Goal: Communication & Community: Participate in discussion

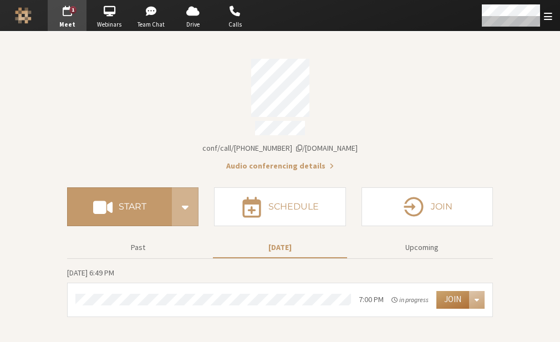
click at [452, 292] on button "Join" at bounding box center [452, 300] width 33 height 18
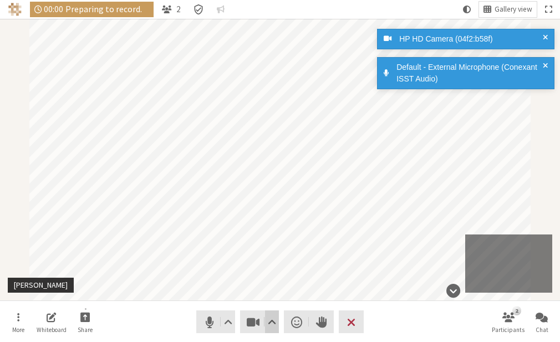
click at [270, 320] on span "Video setting" at bounding box center [272, 322] width 8 height 16
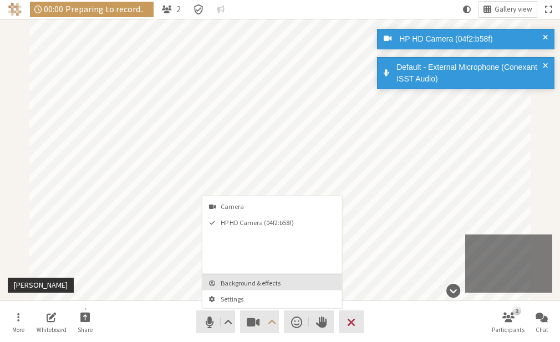
click at [264, 276] on button "Background & effects" at bounding box center [272, 282] width 140 height 16
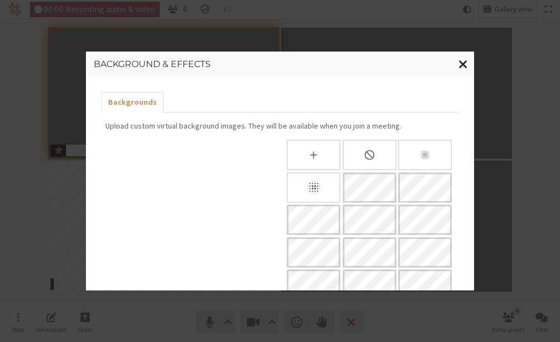
click at [459, 66] on span "Close modal" at bounding box center [462, 64] width 9 height 14
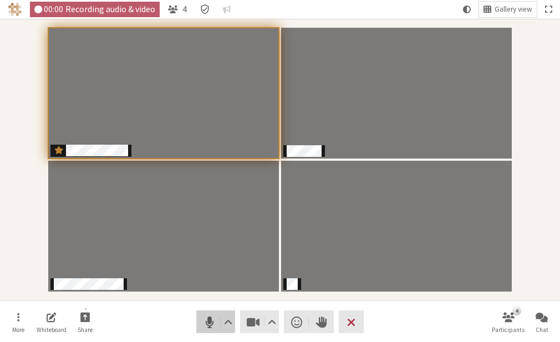
click at [203, 328] on span "Mute (Alt+A)" at bounding box center [210, 322] width 16 height 16
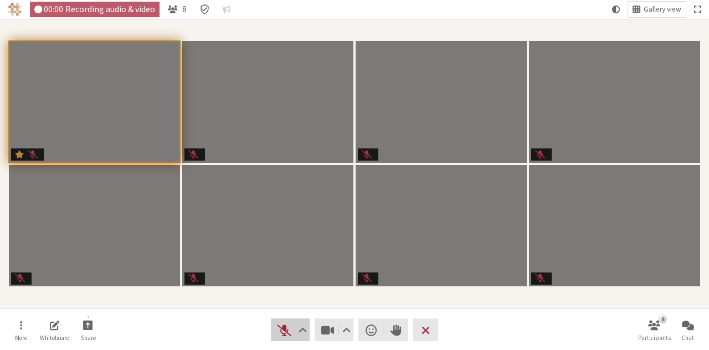
click at [278, 334] on span "Unmute (Alt+A)" at bounding box center [285, 331] width 16 height 16
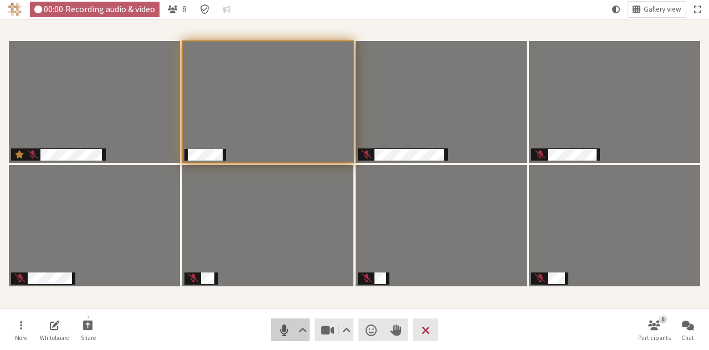
click at [277, 328] on span "Mute (Alt+A)" at bounding box center [285, 331] width 16 height 16
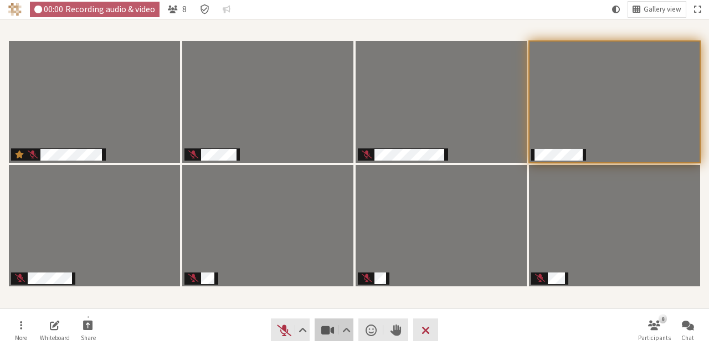
click at [332, 327] on span "Stop video (Alt+V)" at bounding box center [328, 331] width 16 height 16
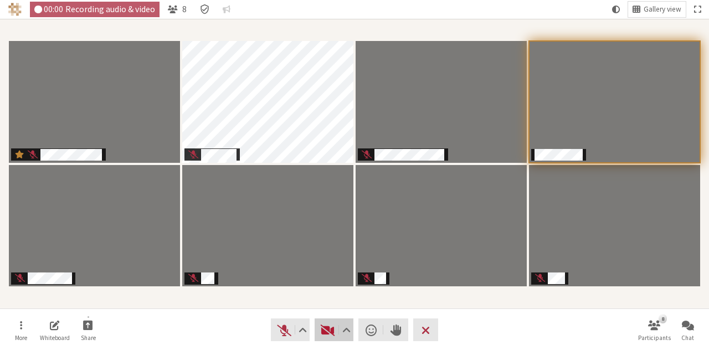
click at [324, 327] on span "Start video (Alt+V)" at bounding box center [328, 331] width 16 height 16
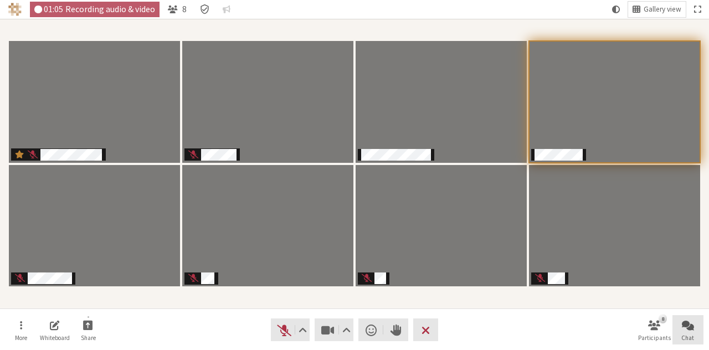
click at [559, 335] on span "Chat" at bounding box center [688, 338] width 13 height 7
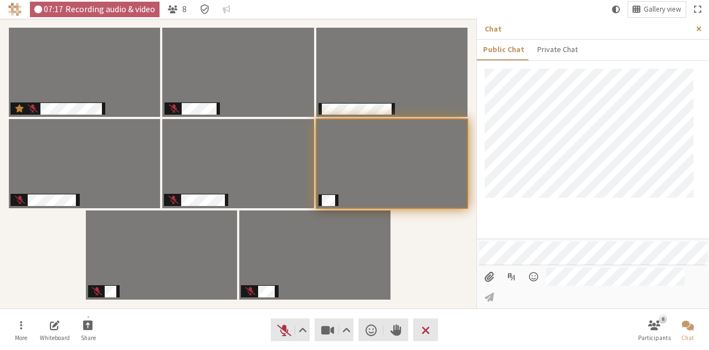
click at [559, 29] on span "Close sidebar" at bounding box center [699, 29] width 5 height 8
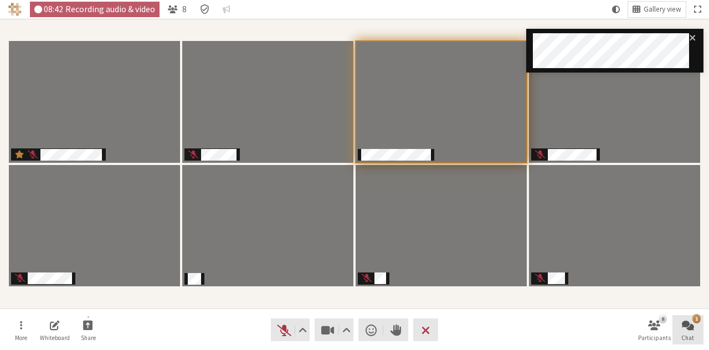
click at [559, 327] on span "Open chat" at bounding box center [688, 325] width 12 height 13
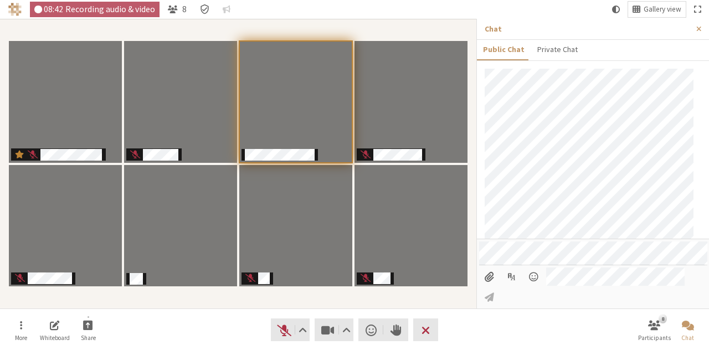
scroll to position [9, 0]
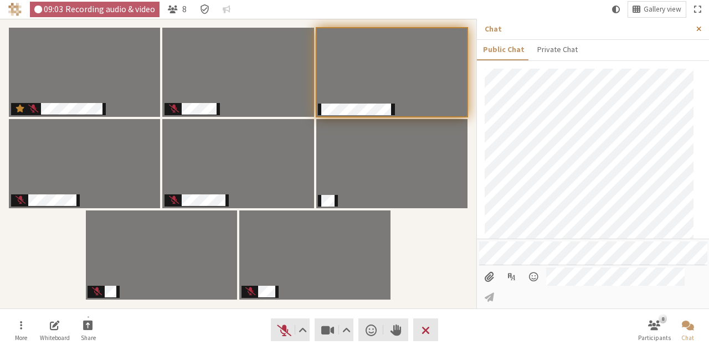
click at [559, 28] on span "Close sidebar" at bounding box center [699, 29] width 5 height 8
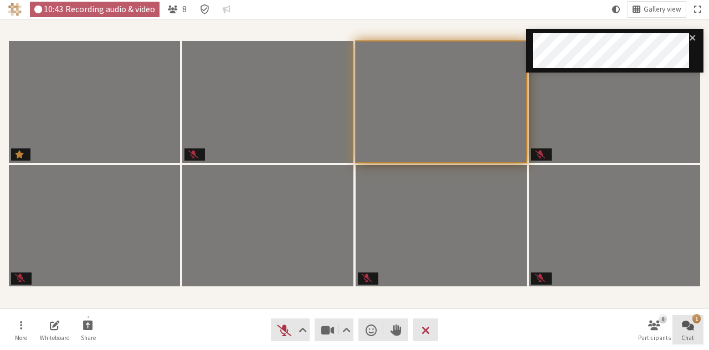
click at [559, 323] on span "Open chat" at bounding box center [688, 325] width 12 height 13
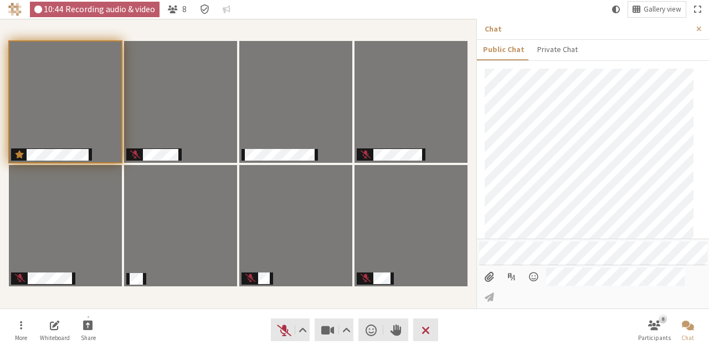
scroll to position [50, 0]
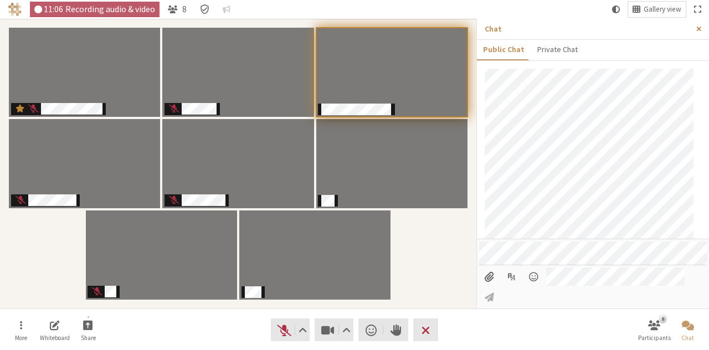
click at [559, 27] on span "Close sidebar" at bounding box center [699, 29] width 5 height 8
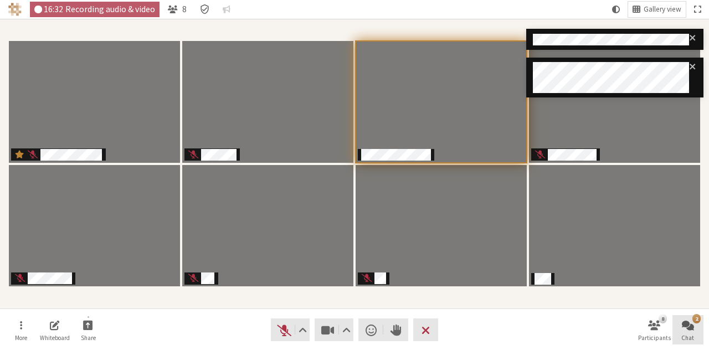
click at [559, 331] on span "Open chat" at bounding box center [688, 325] width 12 height 13
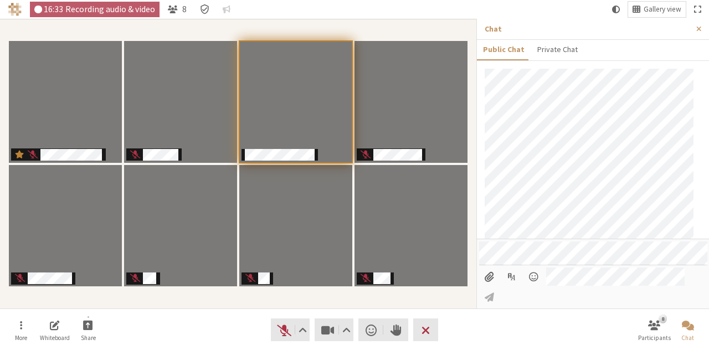
scroll to position [258, 0]
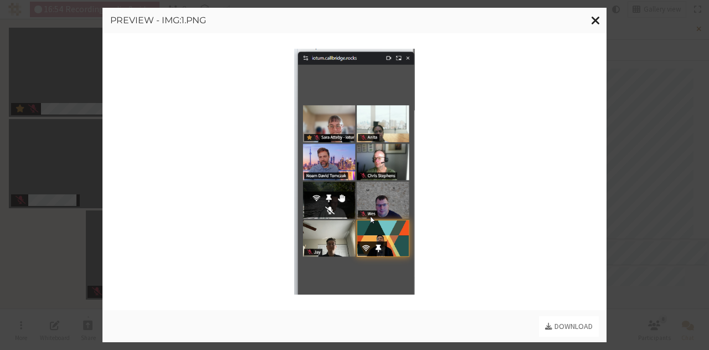
click at [559, 20] on span "Close modal" at bounding box center [595, 20] width 9 height 14
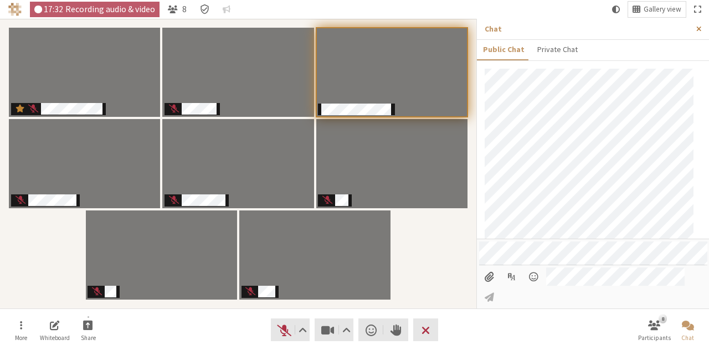
click at [559, 27] on span "Close sidebar" at bounding box center [699, 29] width 5 height 8
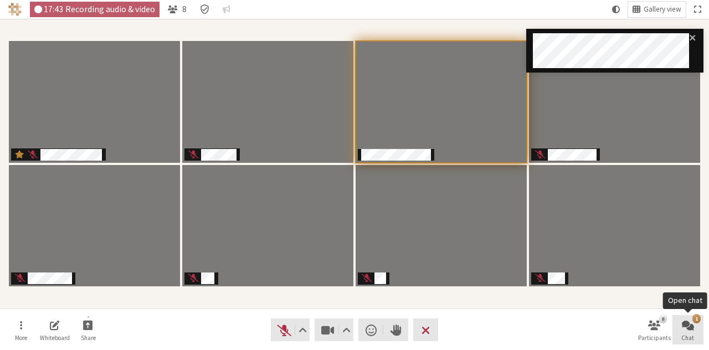
click at [559, 339] on span "Chat" at bounding box center [688, 338] width 13 height 7
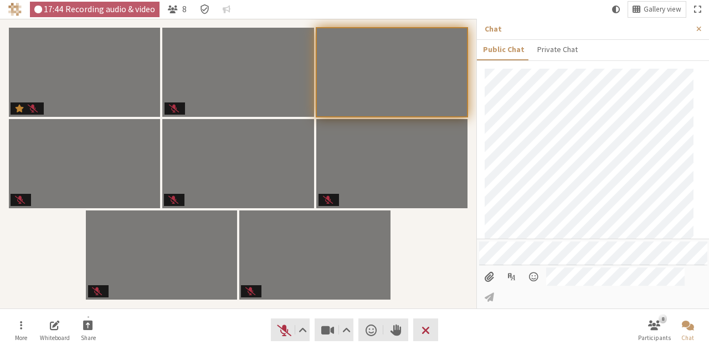
scroll to position [367, 0]
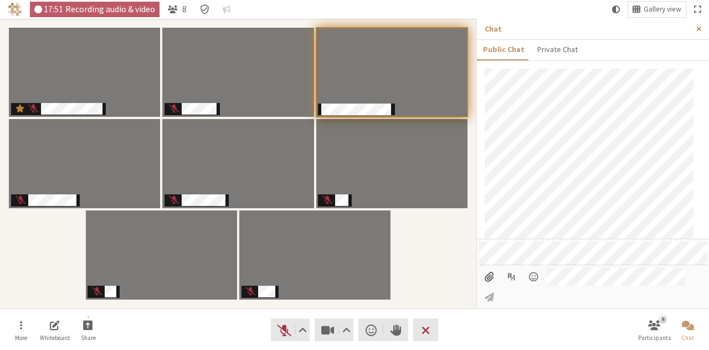
click at [559, 25] on button "Close sidebar" at bounding box center [699, 29] width 21 height 21
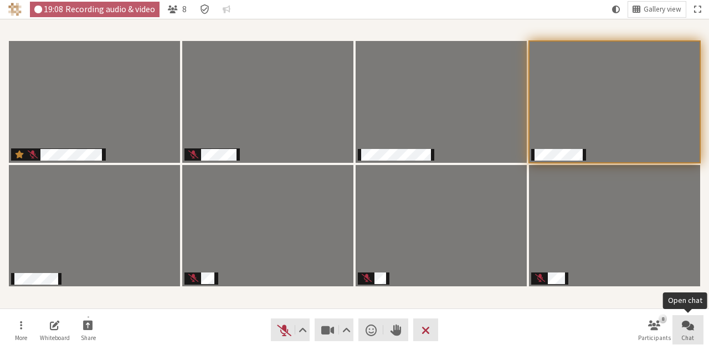
click at [559, 333] on button "Chat" at bounding box center [688, 330] width 31 height 30
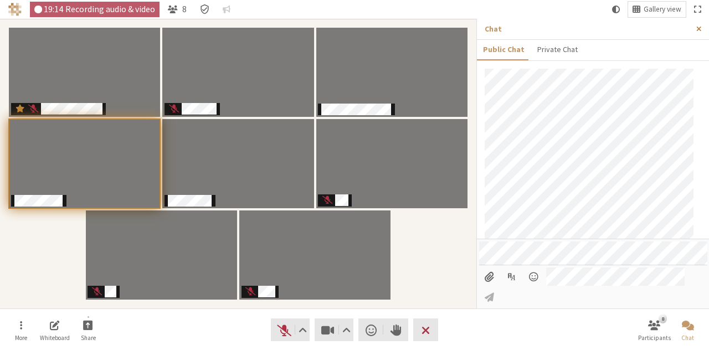
click at [559, 31] on span "Close sidebar" at bounding box center [699, 29] width 5 height 8
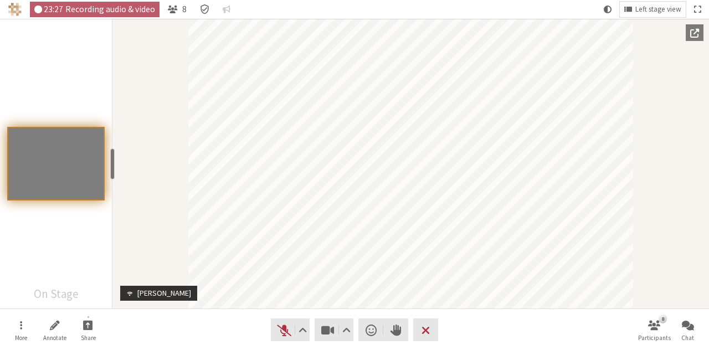
click at [559, 31] on span "Popout into another window" at bounding box center [695, 33] width 9 height 10
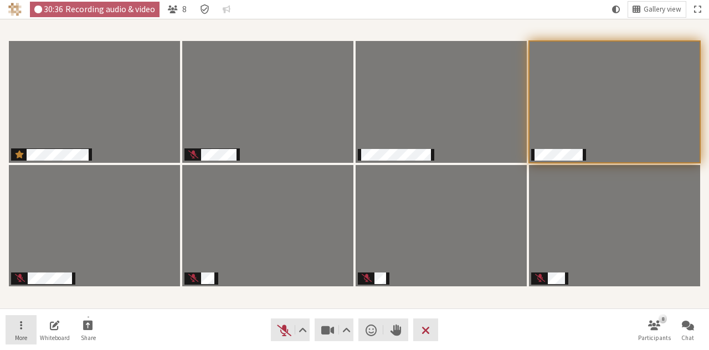
click at [20, 328] on span "Open menu" at bounding box center [21, 325] width 2 height 13
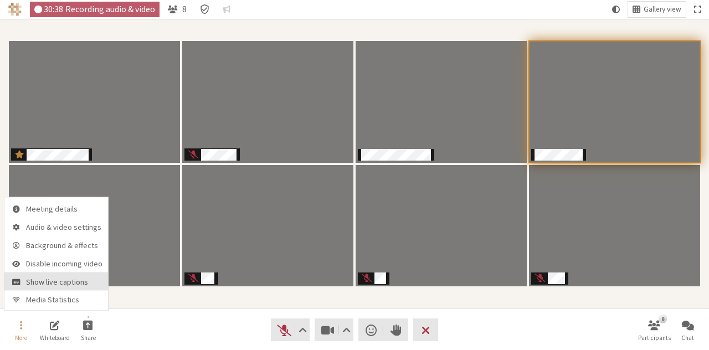
click at [32, 284] on span "Show live captions" at bounding box center [64, 282] width 76 height 8
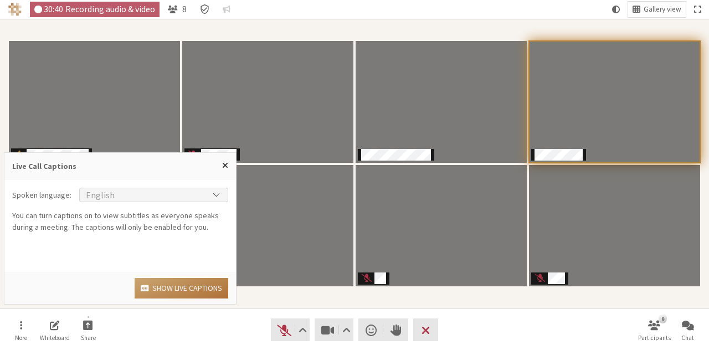
click at [152, 285] on button "Show live captions" at bounding box center [182, 288] width 94 height 21
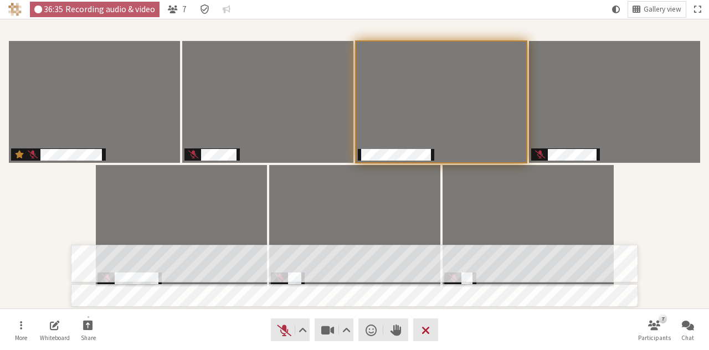
click at [428, 321] on button "Leave" at bounding box center [425, 330] width 25 height 23
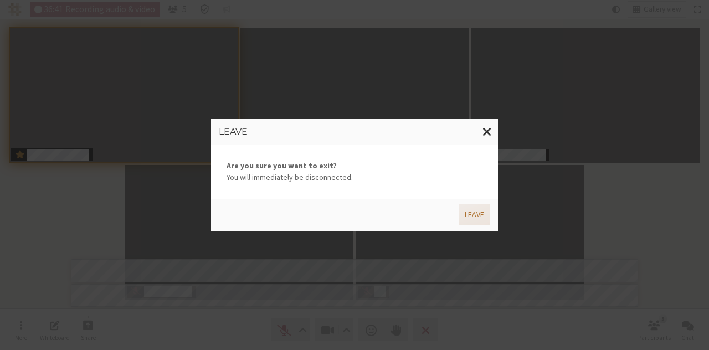
click at [466, 216] on button "Leave" at bounding box center [475, 214] width 32 height 21
